Goal: Information Seeking & Learning: Learn about a topic

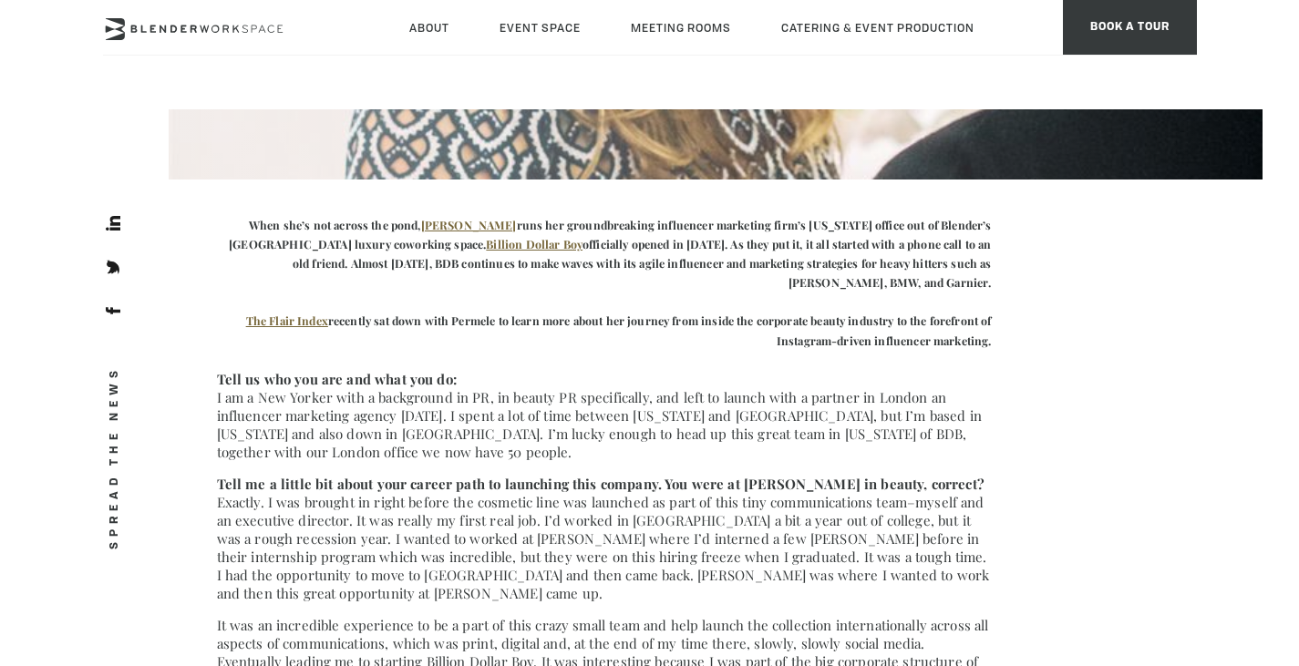
scroll to position [456, 0]
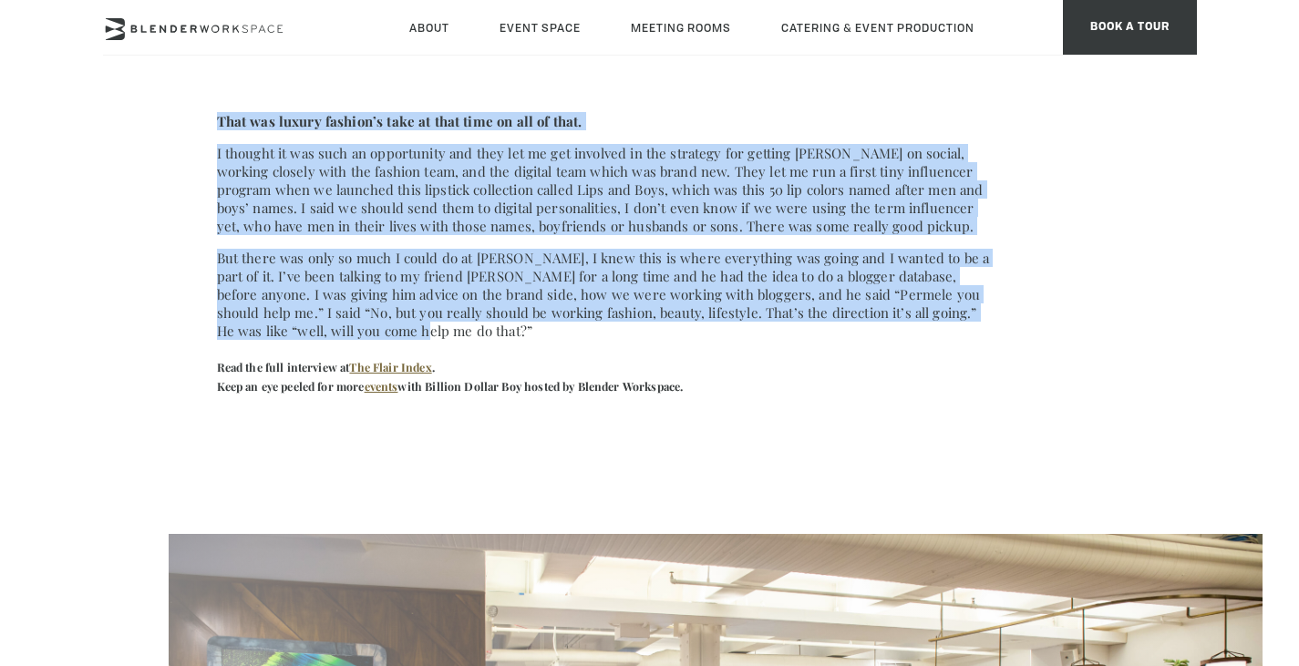
scroll to position [1276, 0]
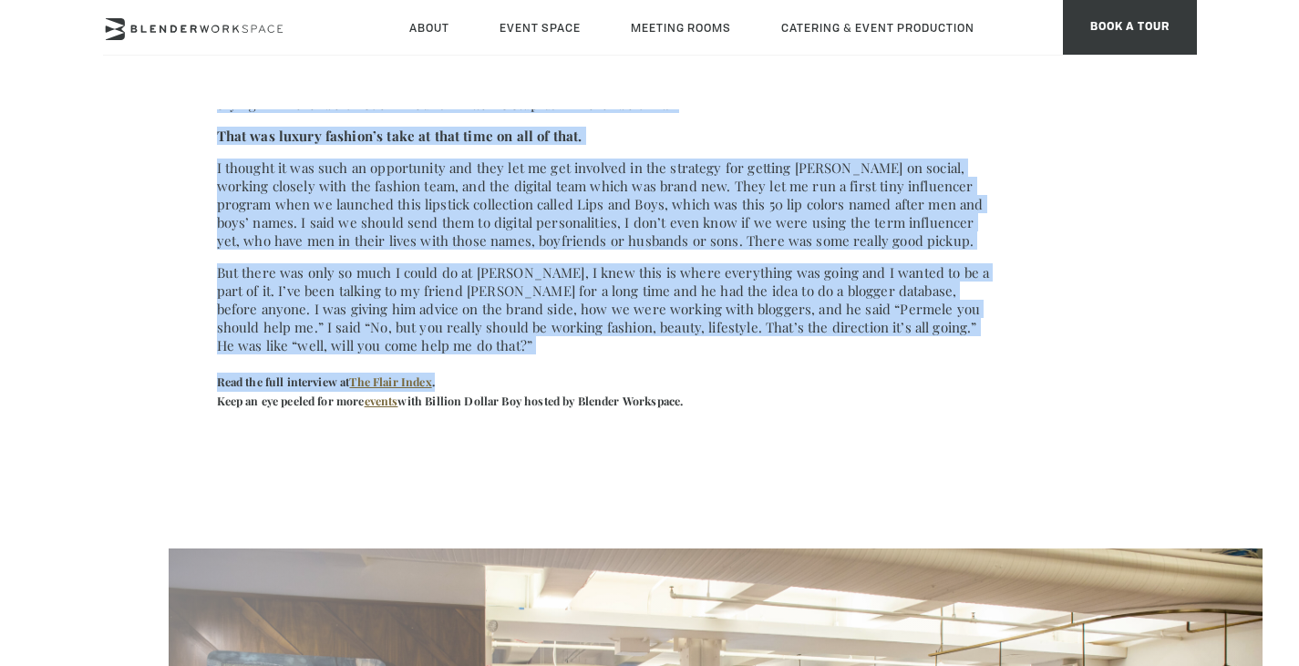
drag, startPoint x: 209, startPoint y: 227, endPoint x: 917, endPoint y: 352, distance: 719.3
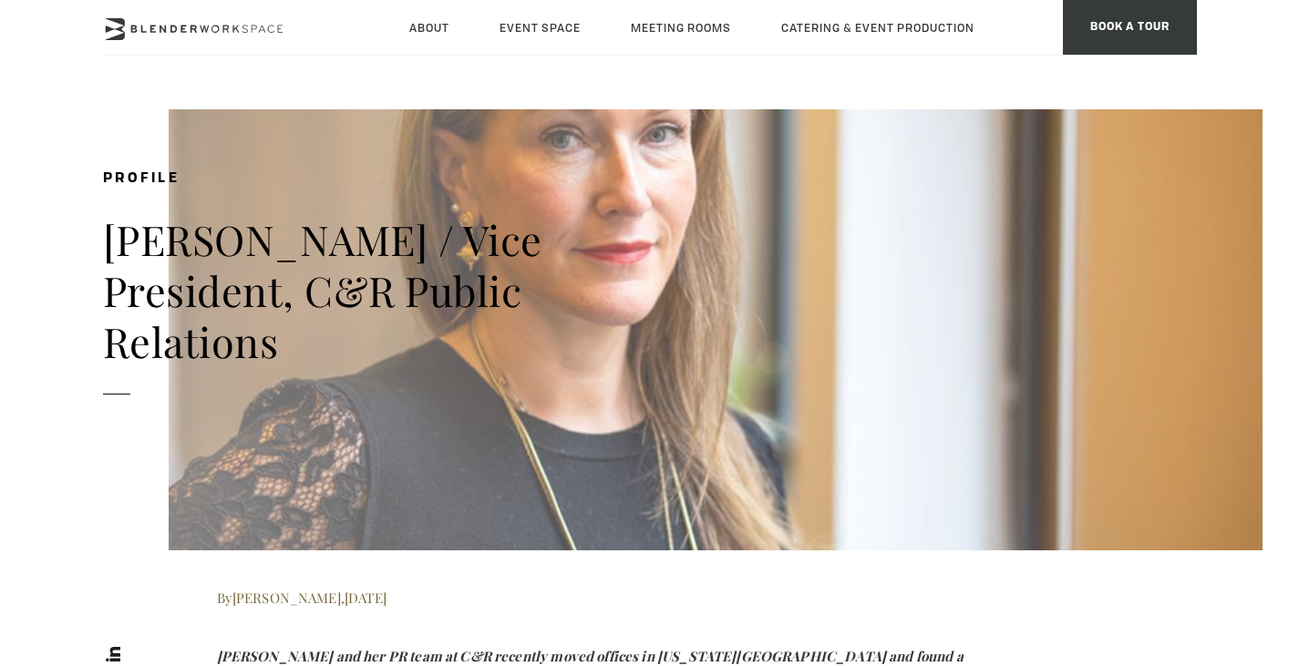
scroll to position [3100, 0]
